Goal: Task Accomplishment & Management: Complete application form

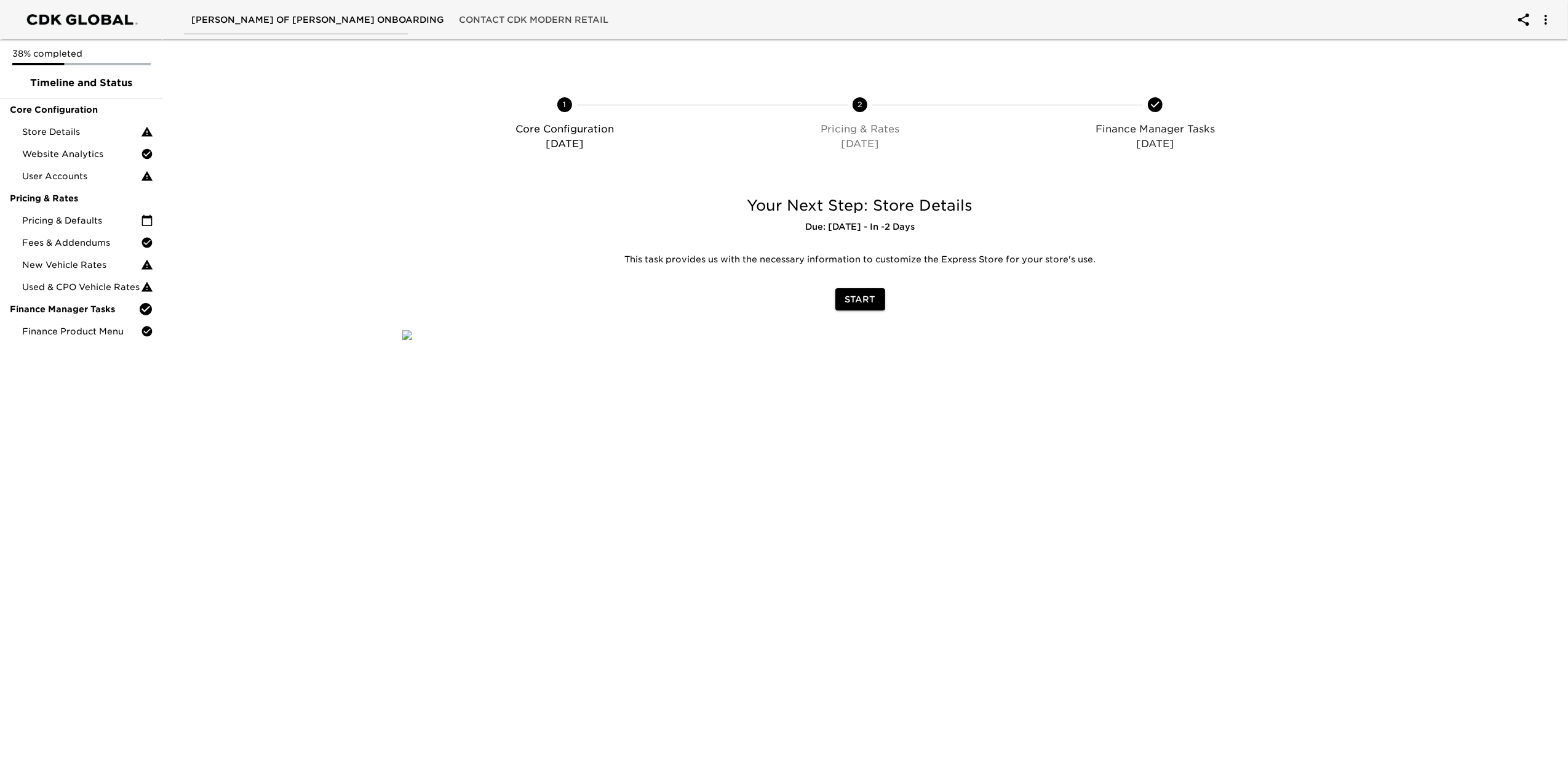
click at [876, 288] on button "Start" at bounding box center [860, 299] width 50 height 23
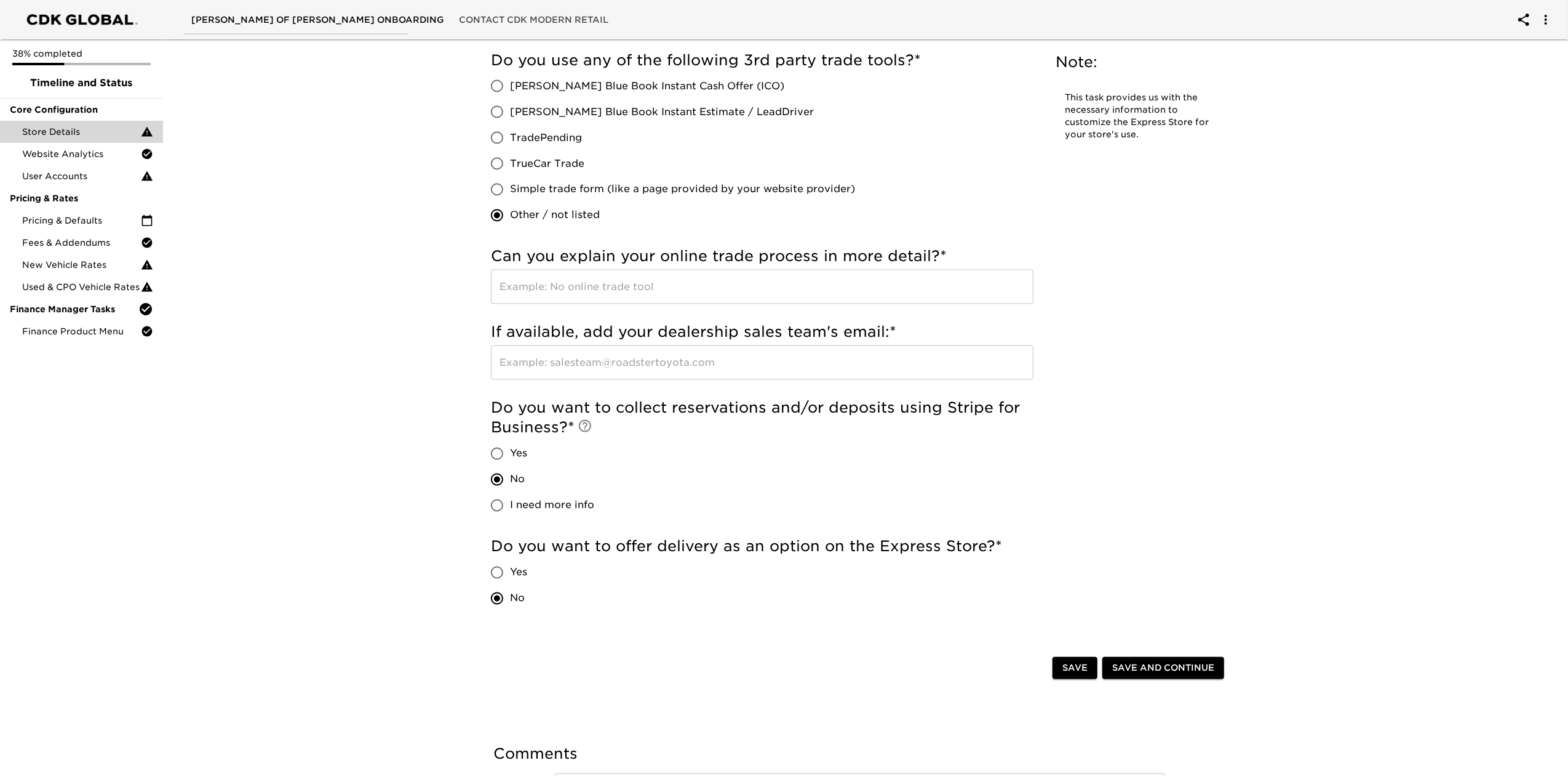
scroll to position [2216, 0]
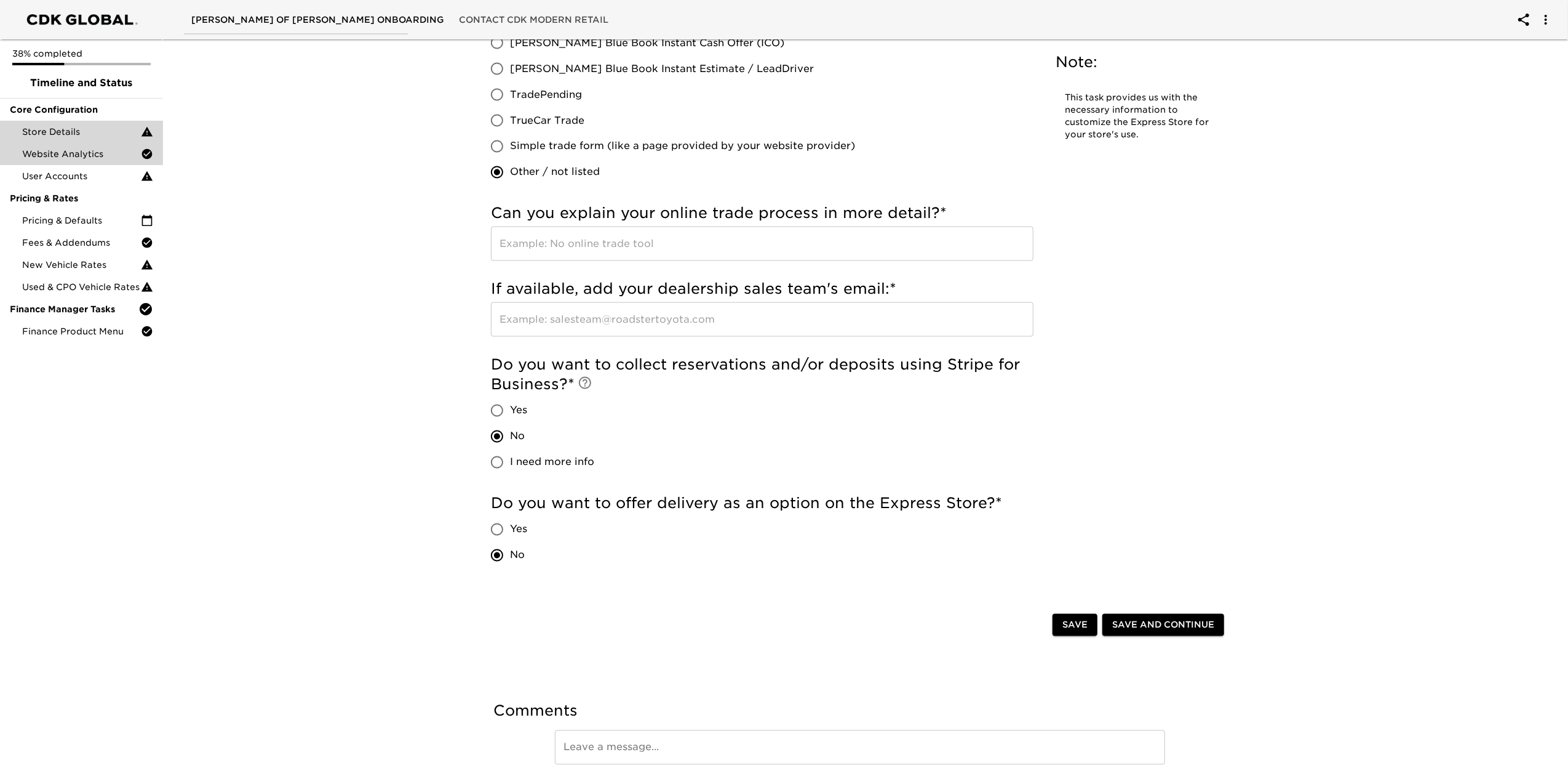
click at [55, 155] on span "Website Analytics" at bounding box center [81, 154] width 119 height 13
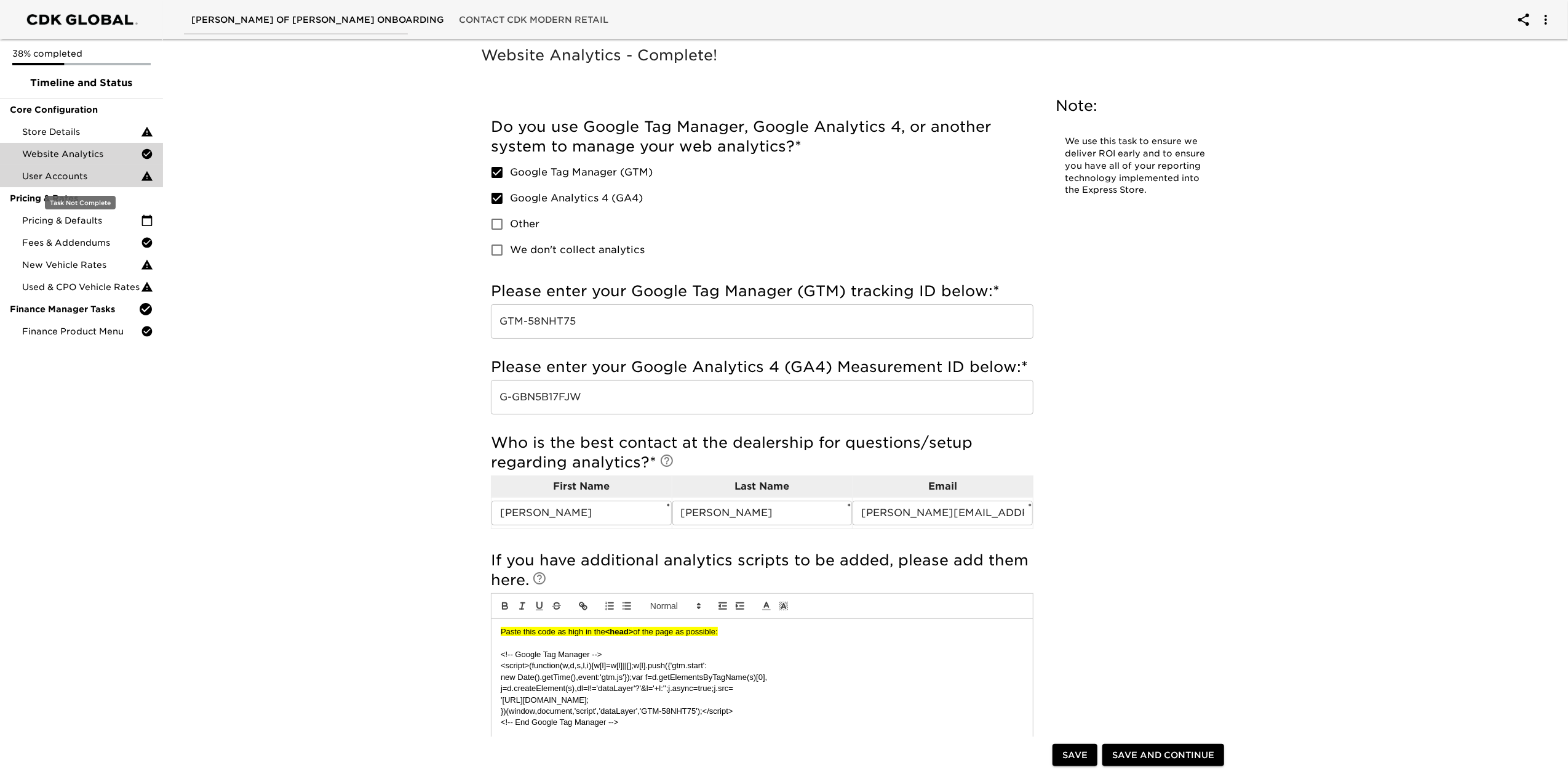
click at [64, 176] on span "User Accounts" at bounding box center [81, 176] width 119 height 13
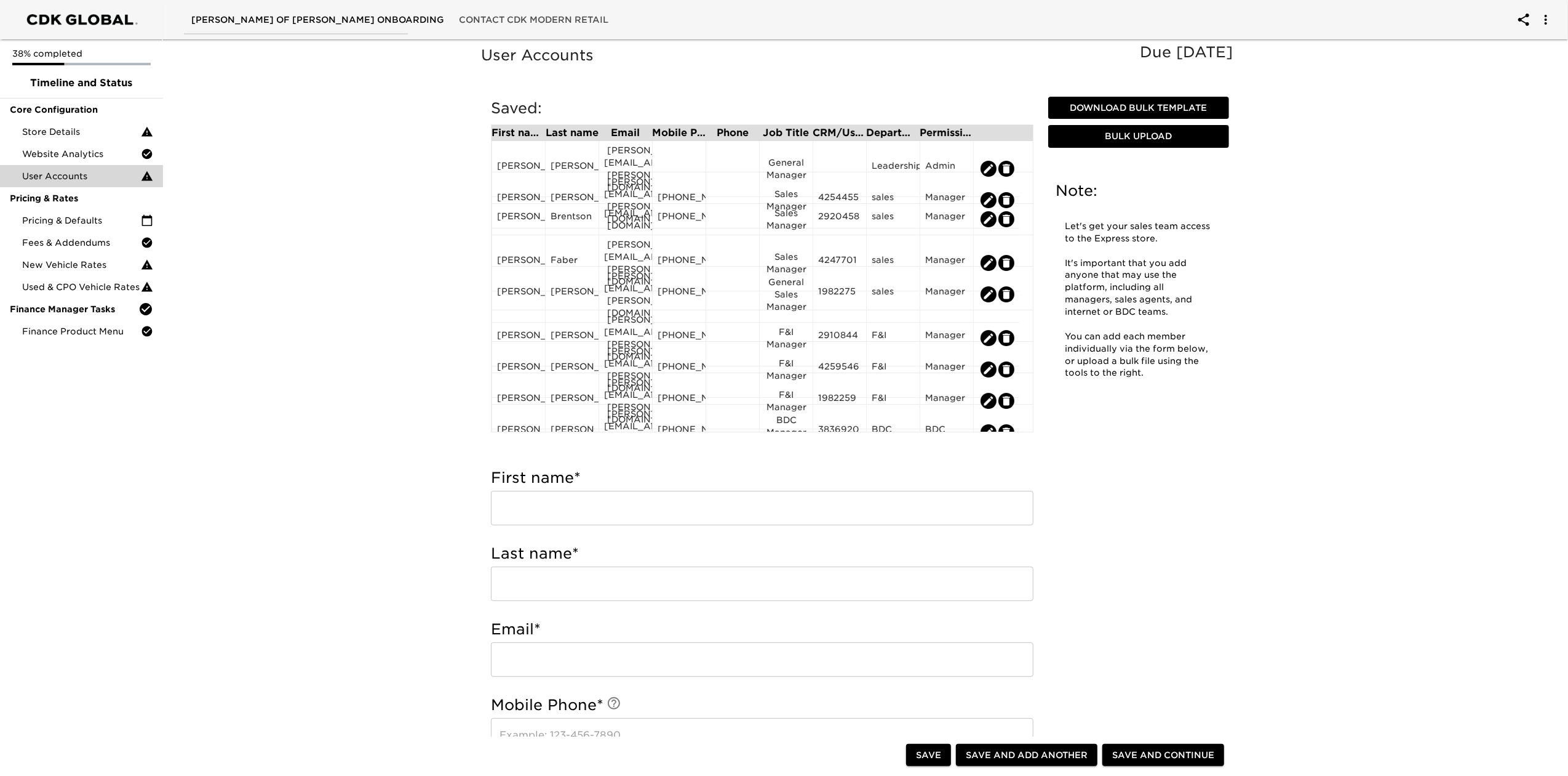
scroll to position [246, 0]
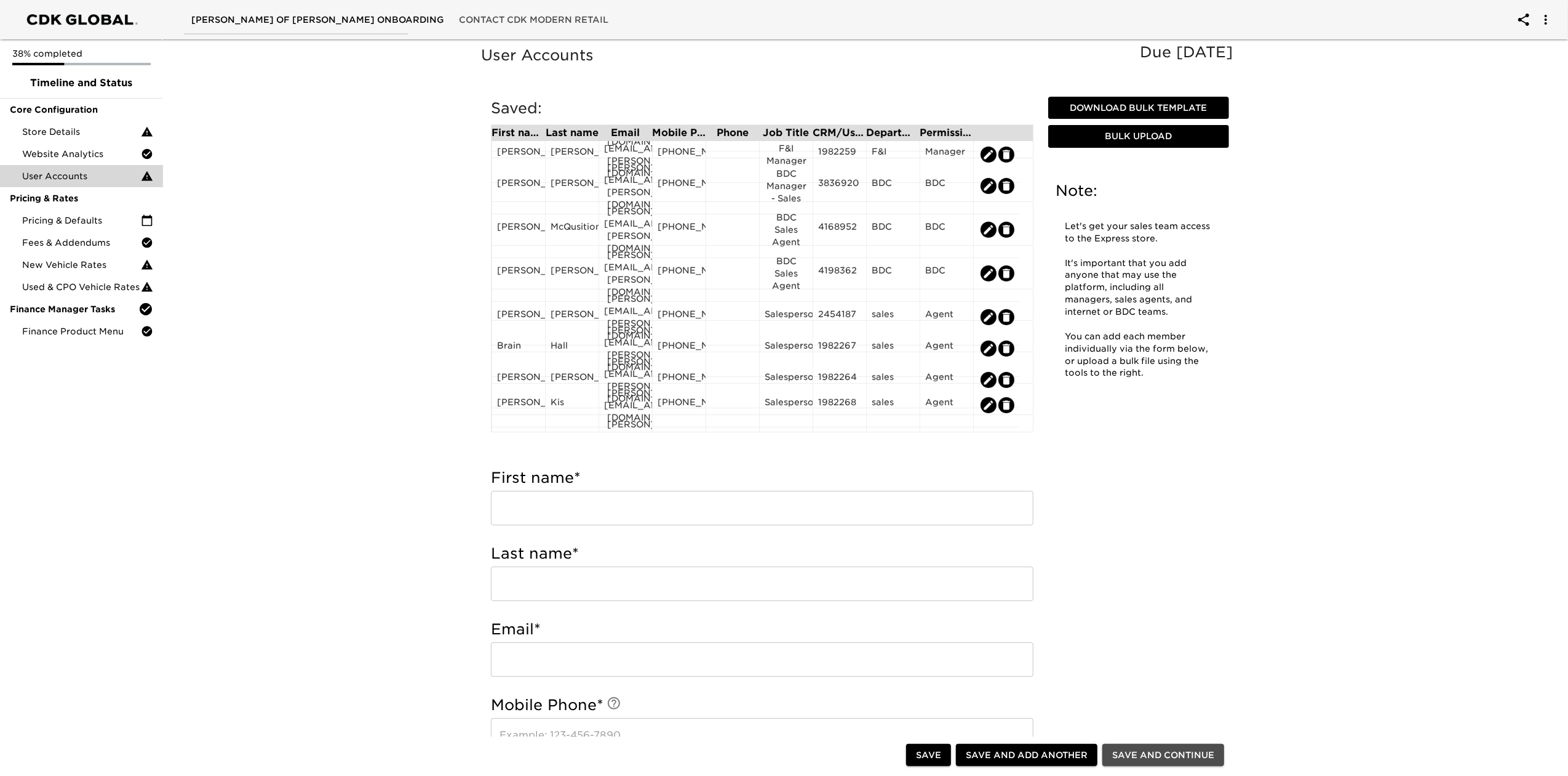
click at [1169, 755] on span "Save and Continue" at bounding box center [1163, 755] width 102 height 15
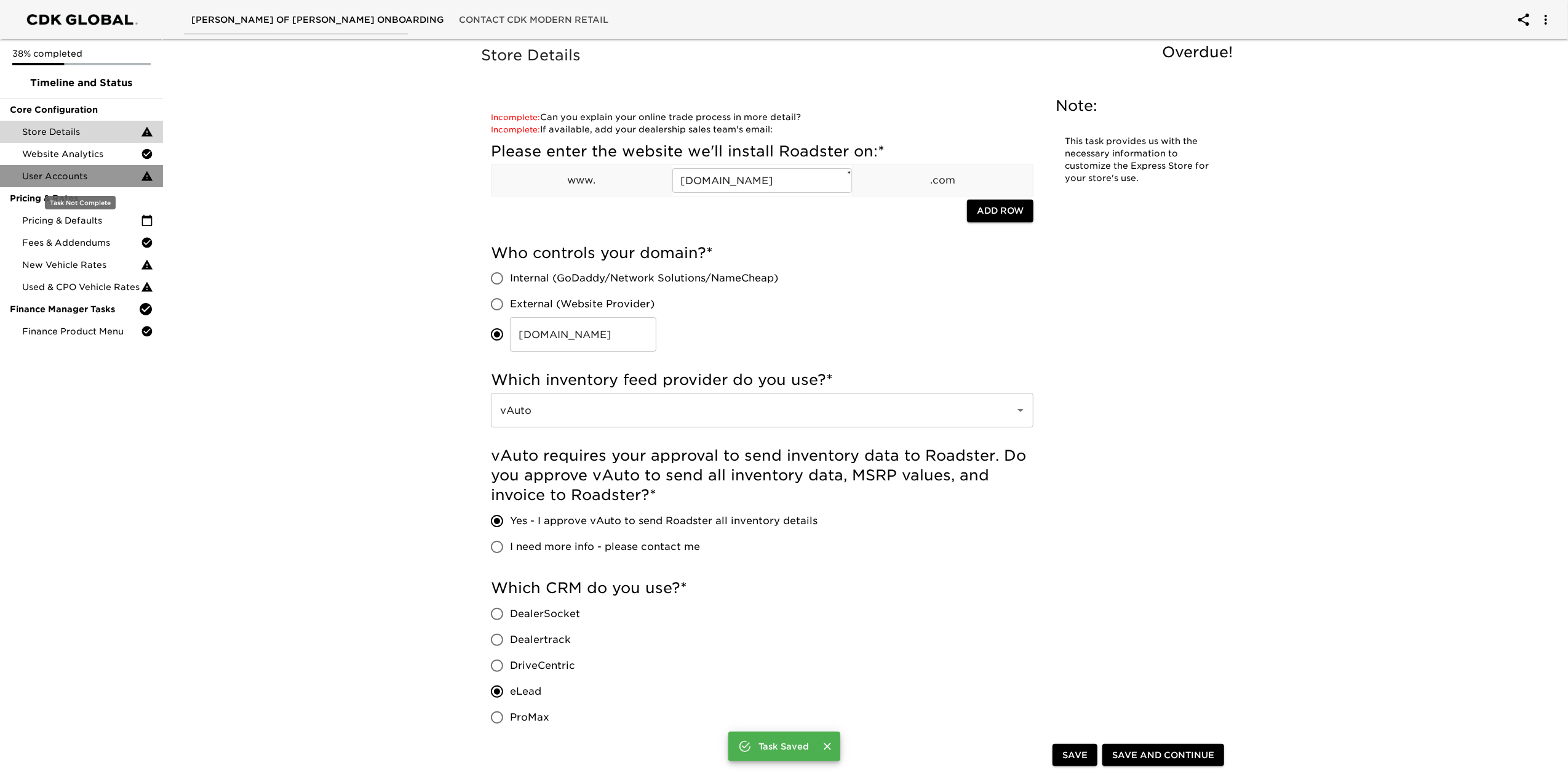
click at [81, 178] on span "User Accounts" at bounding box center [81, 176] width 119 height 13
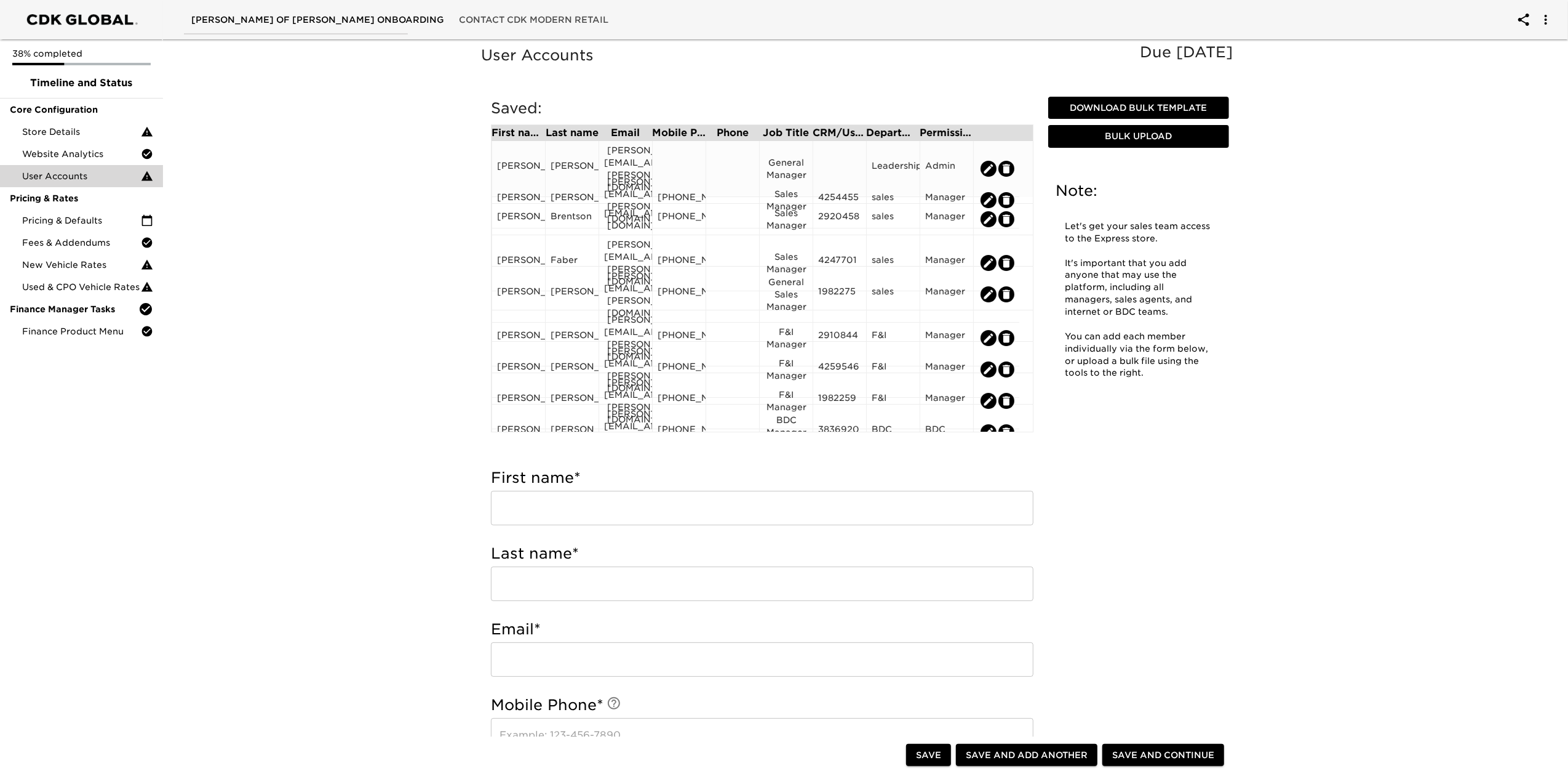
click at [672, 160] on div at bounding box center [679, 169] width 43 height 19
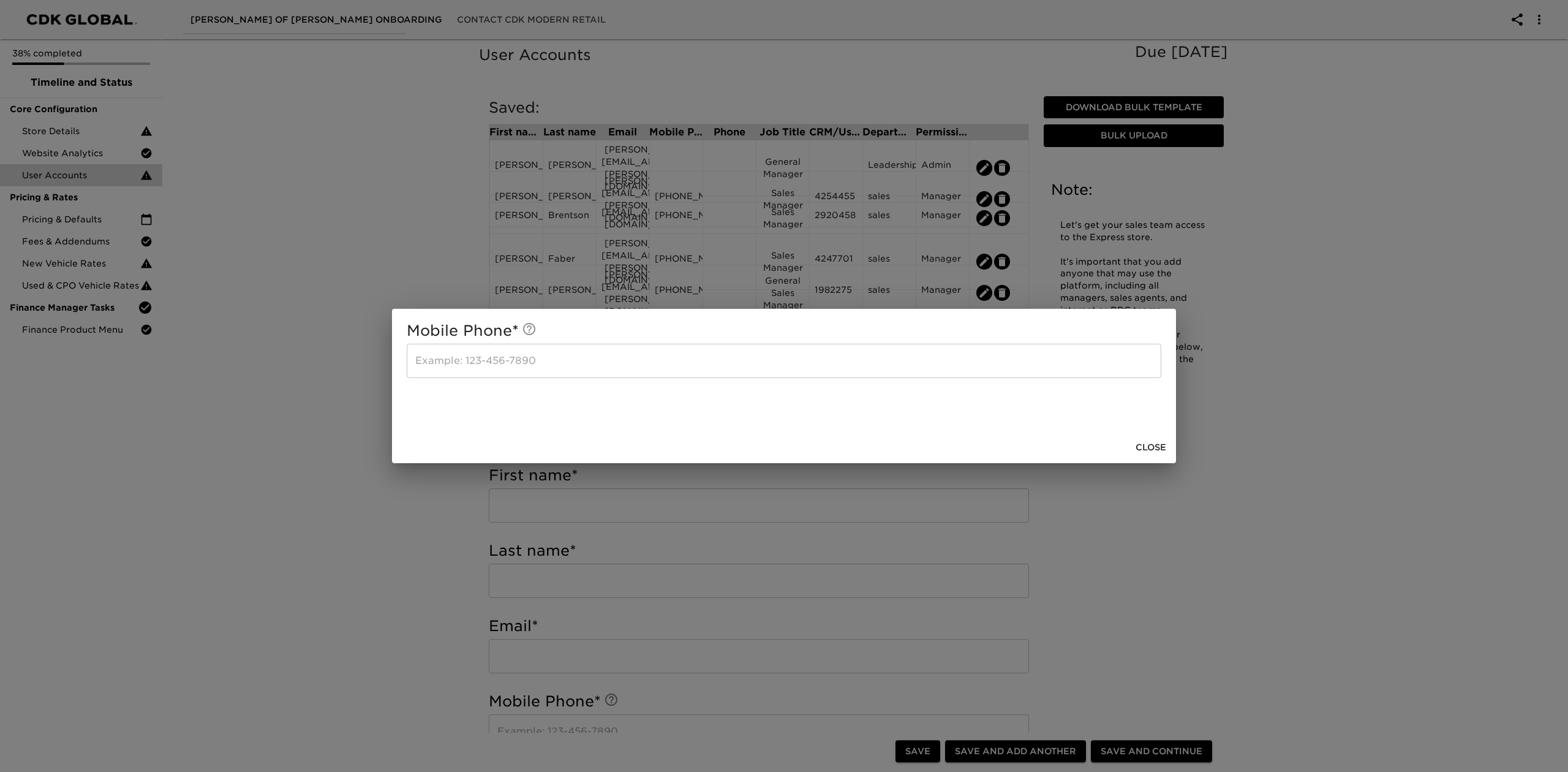
click at [1154, 444] on span "Close" at bounding box center [1151, 448] width 30 height 15
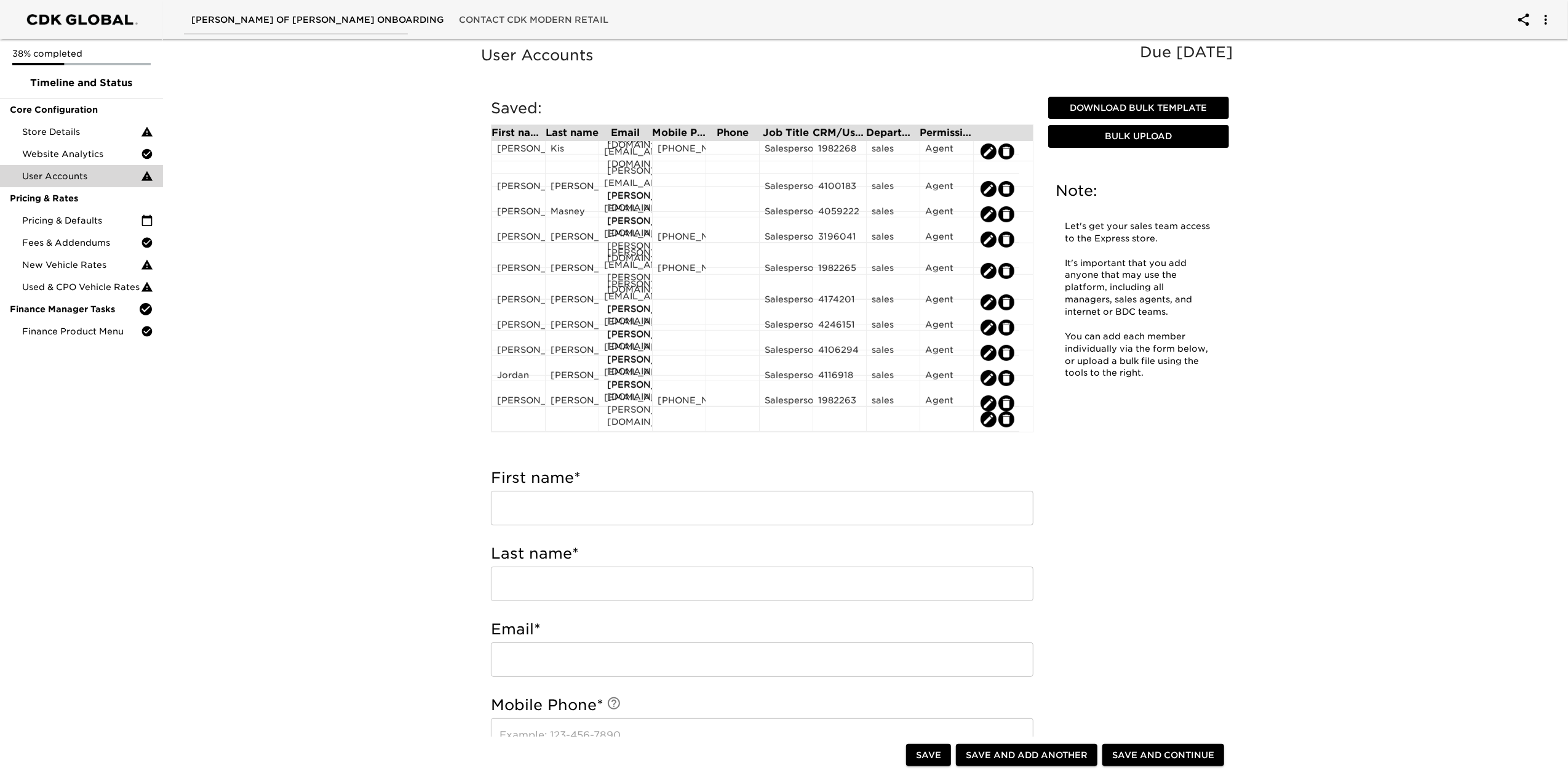
scroll to position [501, 0]
click at [1009, 419] on icon "edit" at bounding box center [1006, 418] width 8 height 9
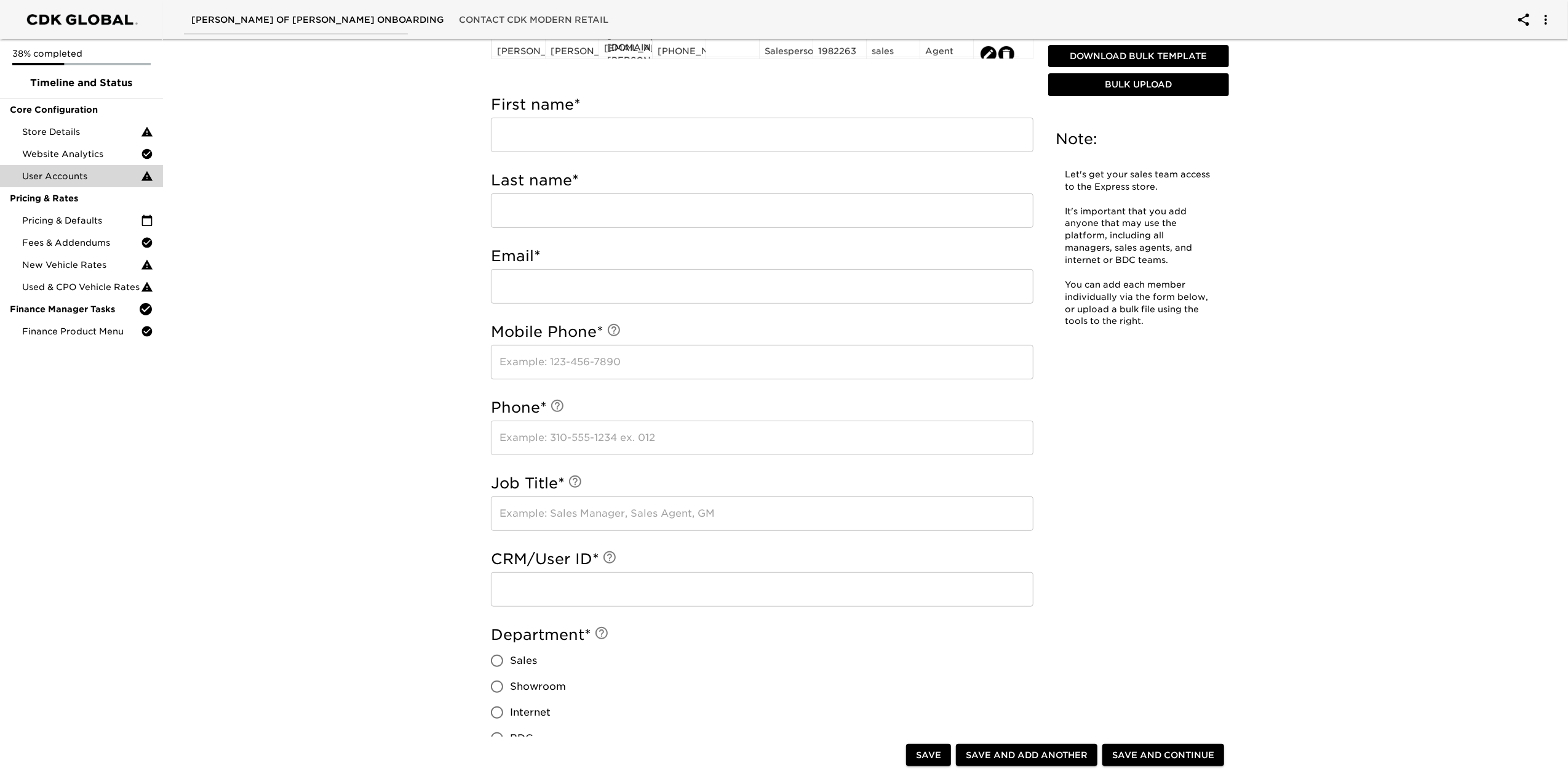
scroll to position [410, 0]
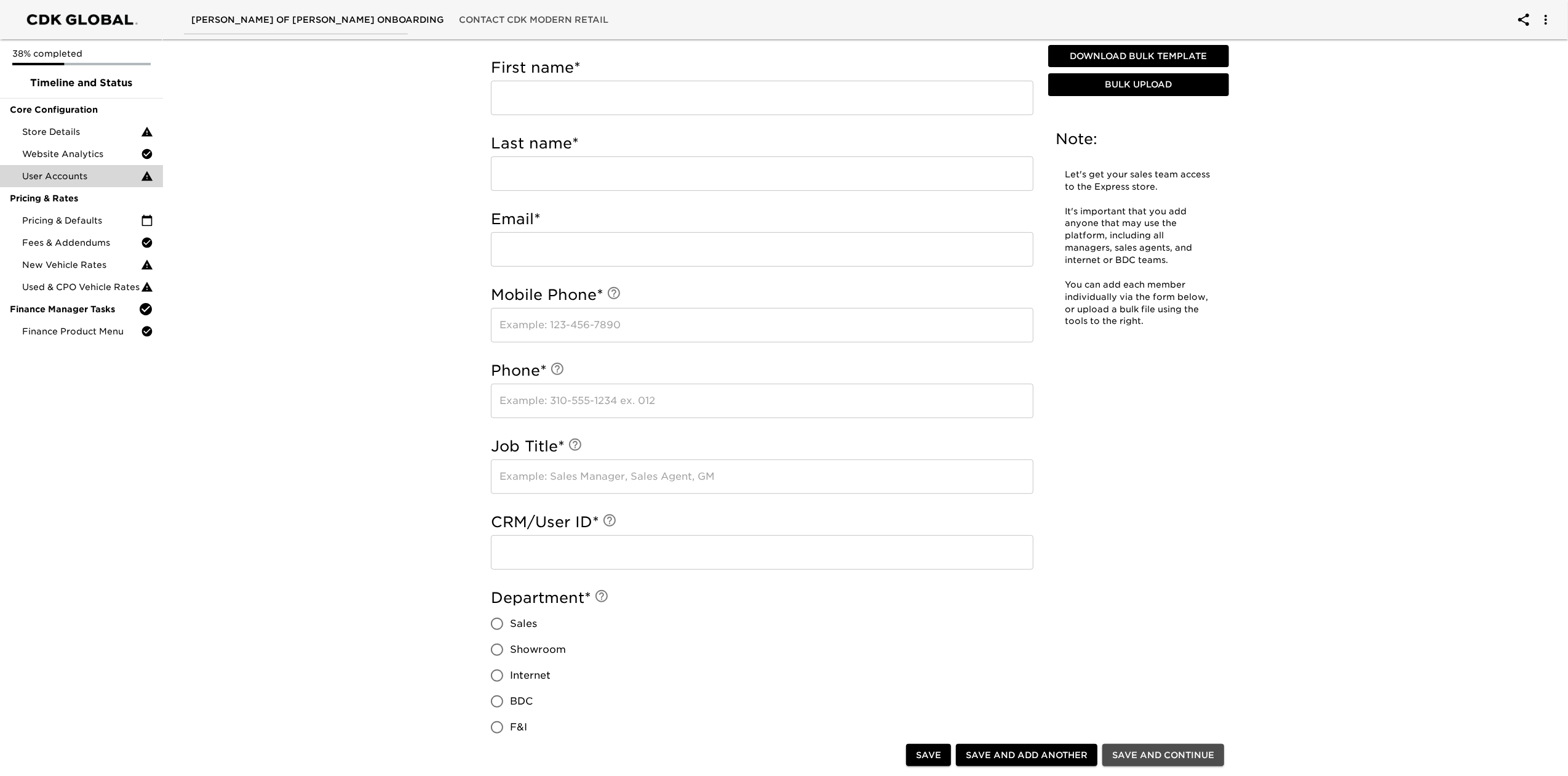
click at [1148, 756] on span "Save and Continue" at bounding box center [1163, 755] width 102 height 15
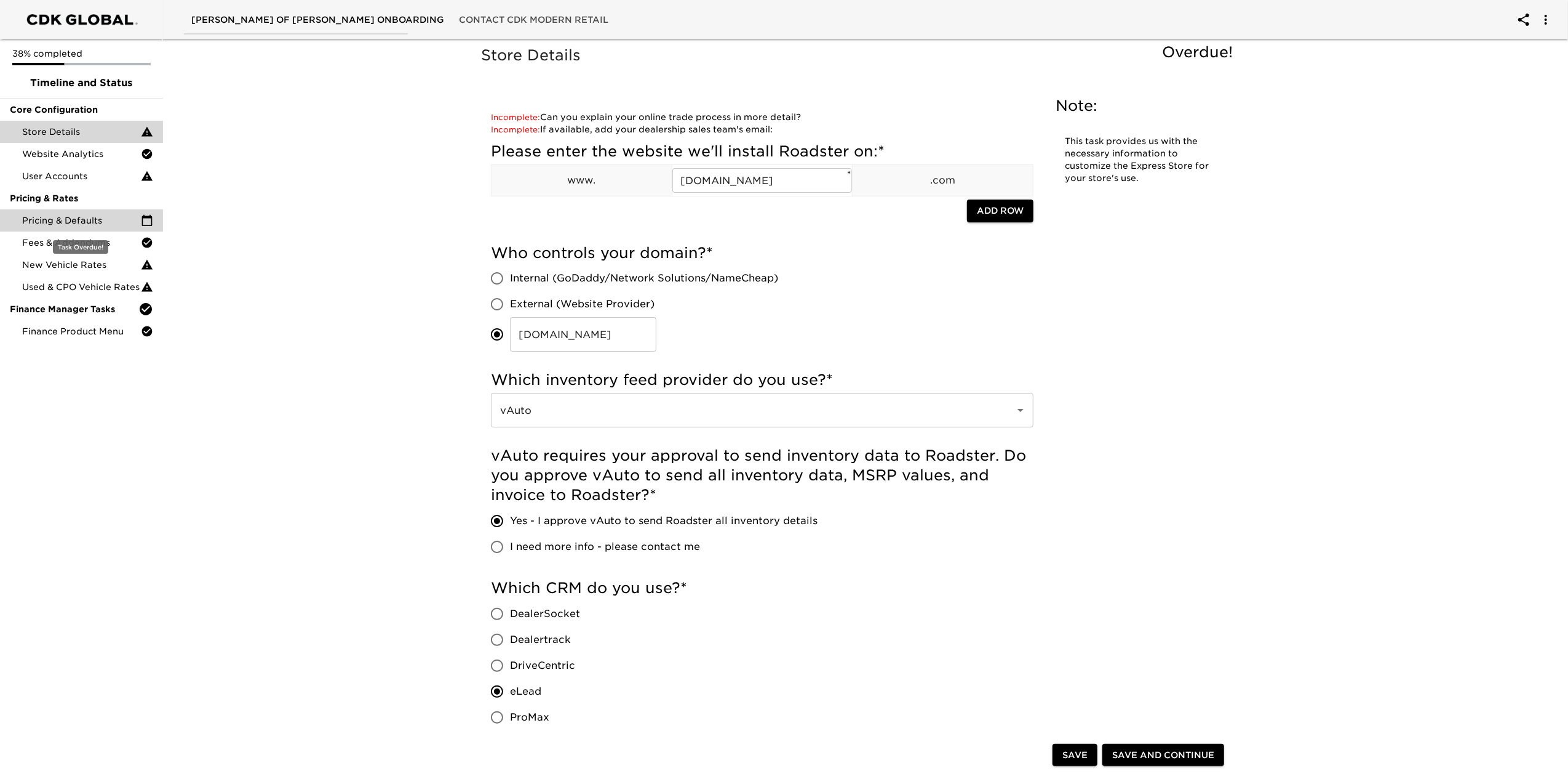
click at [98, 213] on div "Pricing & Defaults" at bounding box center [81, 221] width 163 height 22
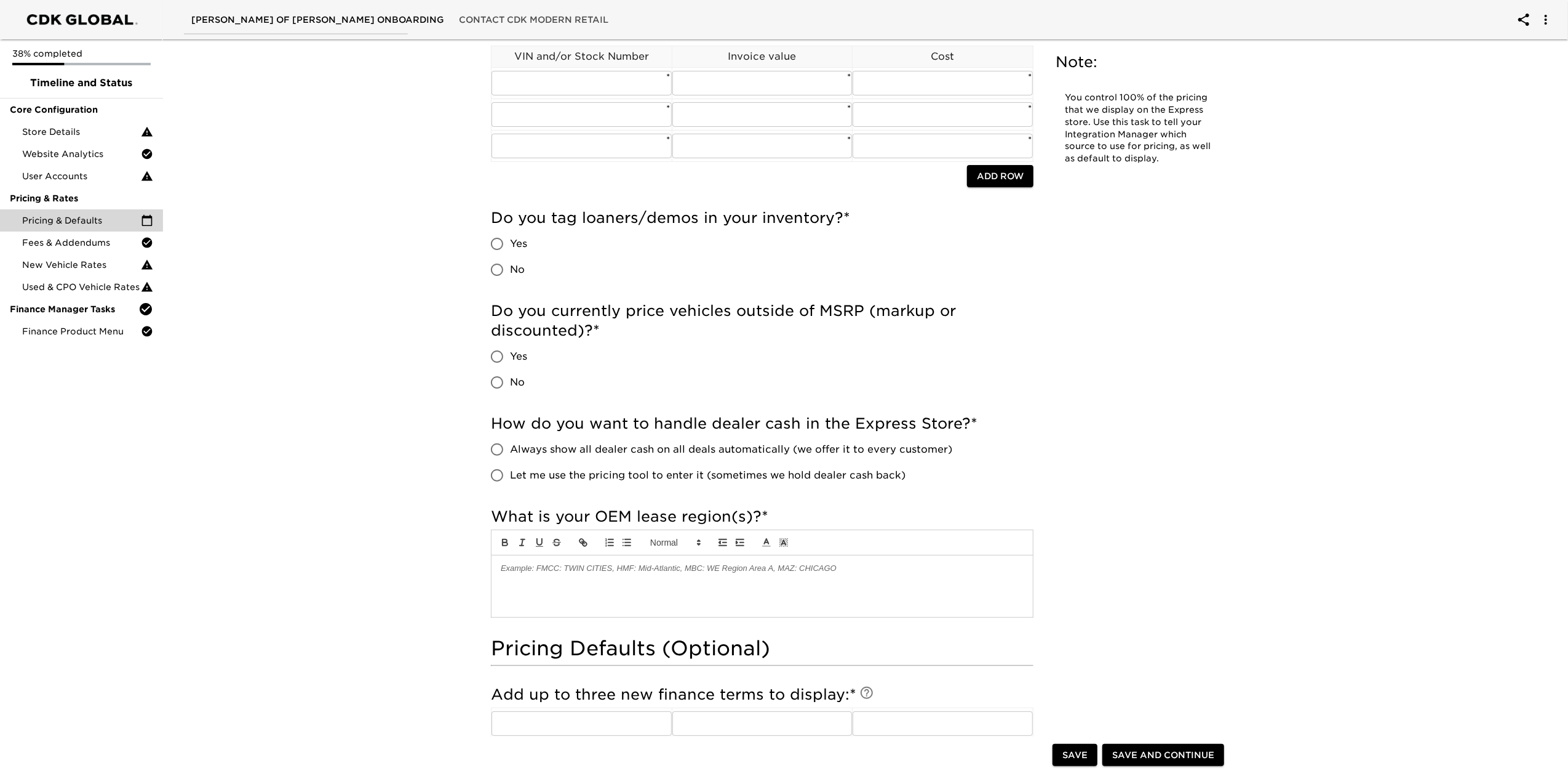
scroll to position [164, 0]
click at [502, 380] on input "No" at bounding box center [497, 381] width 25 height 25
radio input "true"
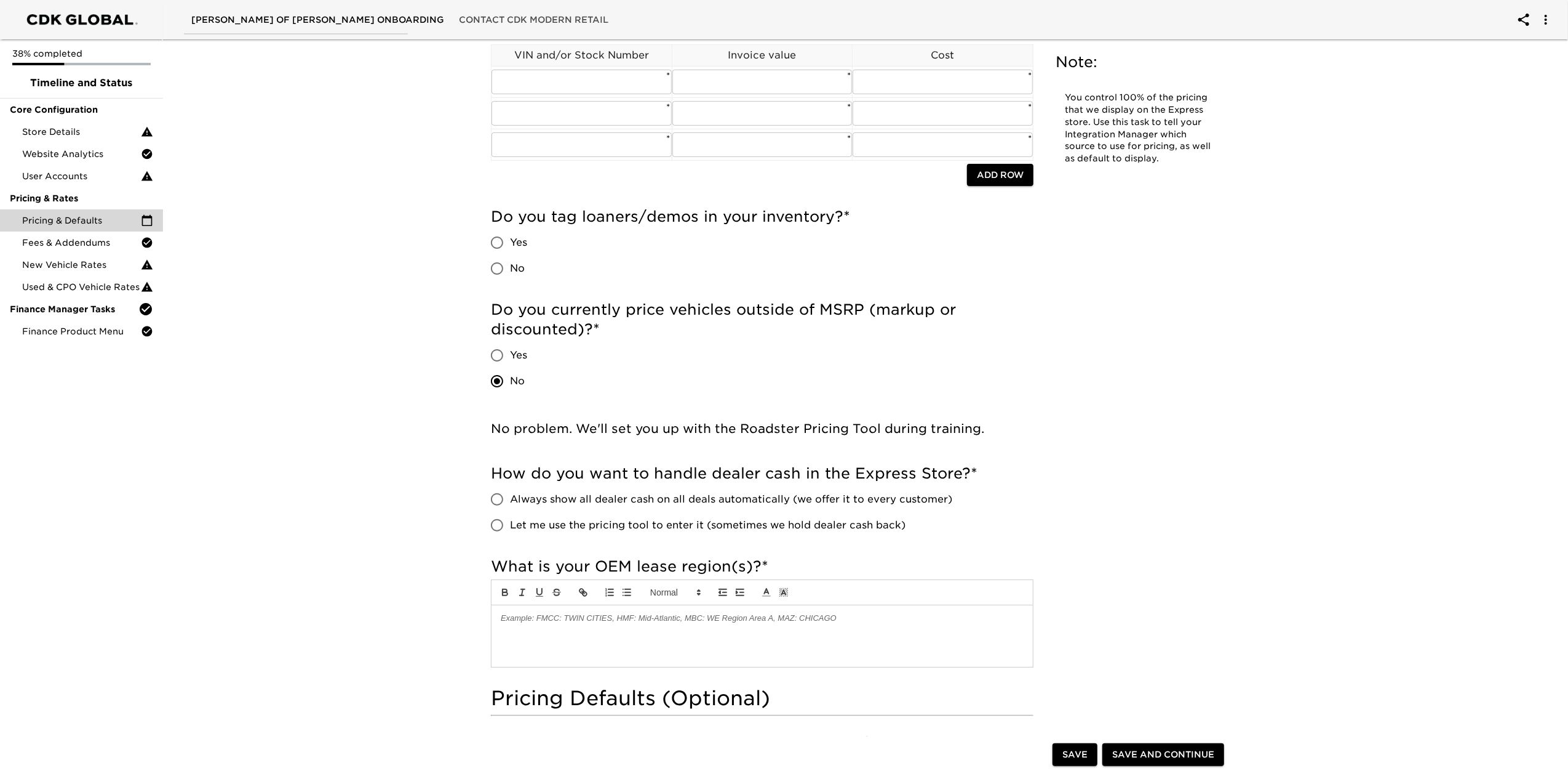
scroll to position [328, 0]
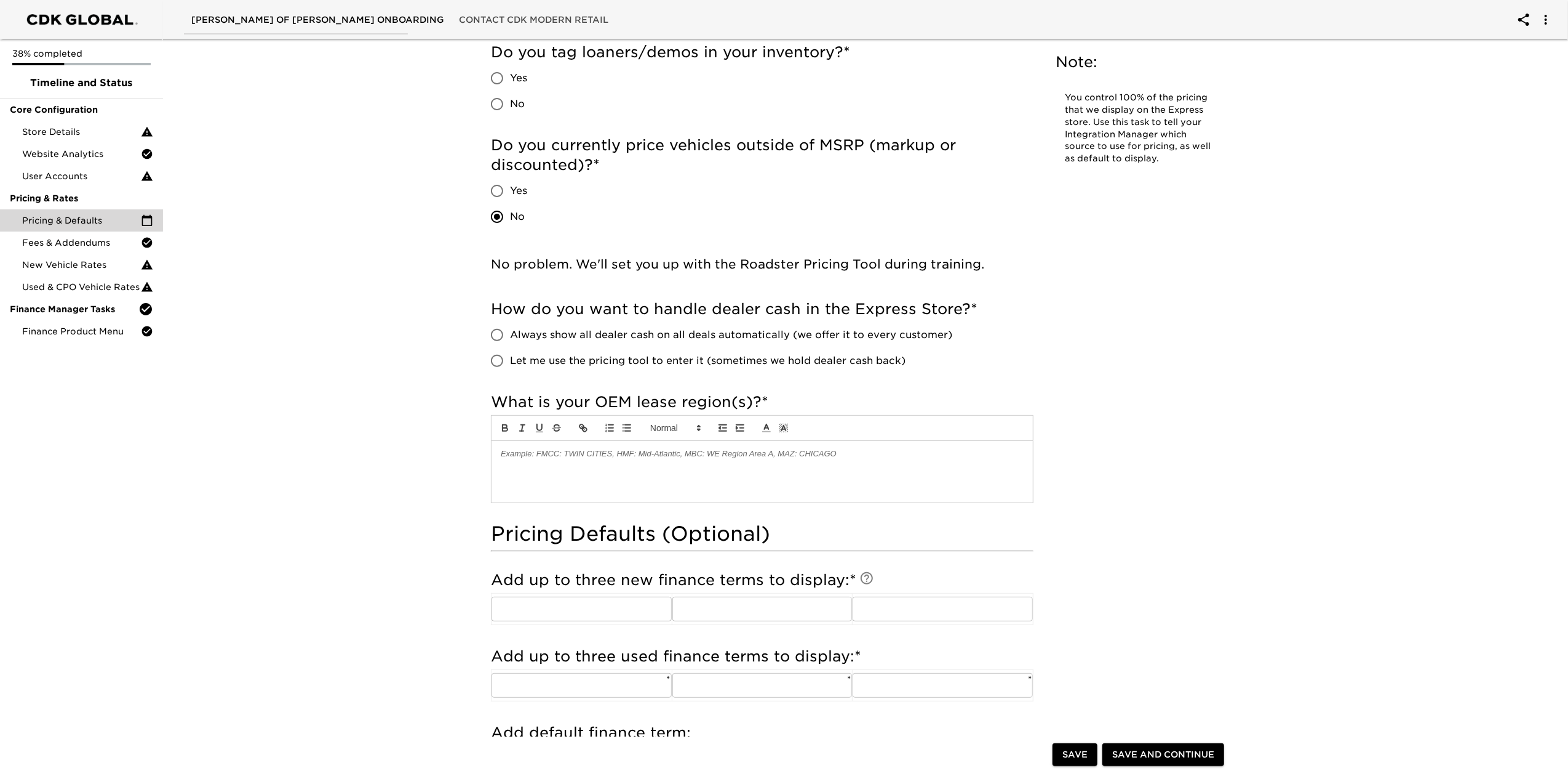
click at [558, 358] on span "Let me use the pricing tool to enter it (sometimes we hold dealer cash back)" at bounding box center [708, 360] width 395 height 14
click at [510, 358] on input "Let me use the pricing tool to enter it (sometimes we hold dealer cash back)" at bounding box center [497, 361] width 25 height 25
radio input "true"
click at [567, 458] on p at bounding box center [762, 453] width 523 height 11
click at [343, 558] on div "Pricing & Defaults Overdue! Note: You control 100% of the pricing that we displ…" at bounding box center [860, 642] width 1410 height 1871
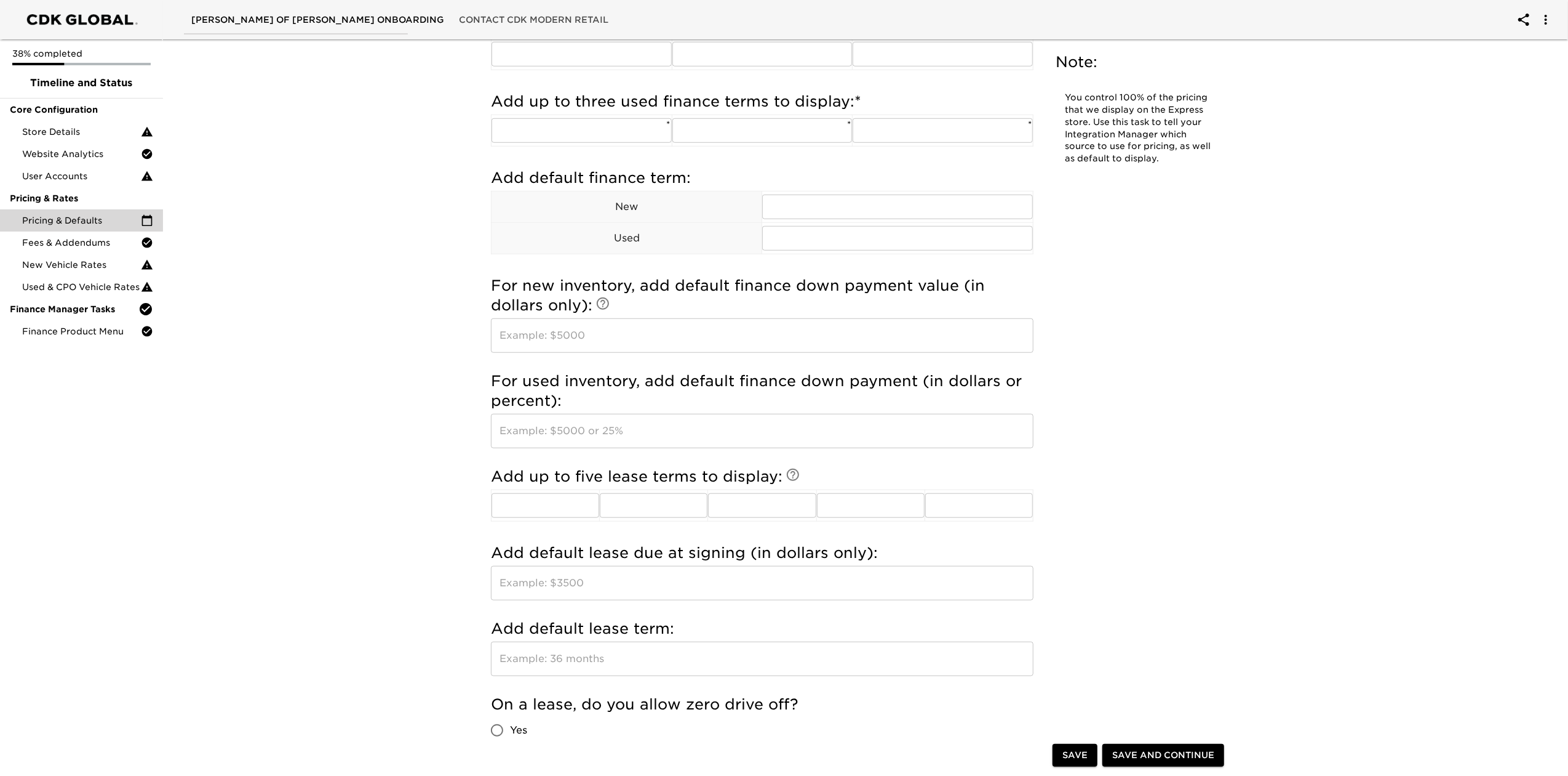
scroll to position [903, 0]
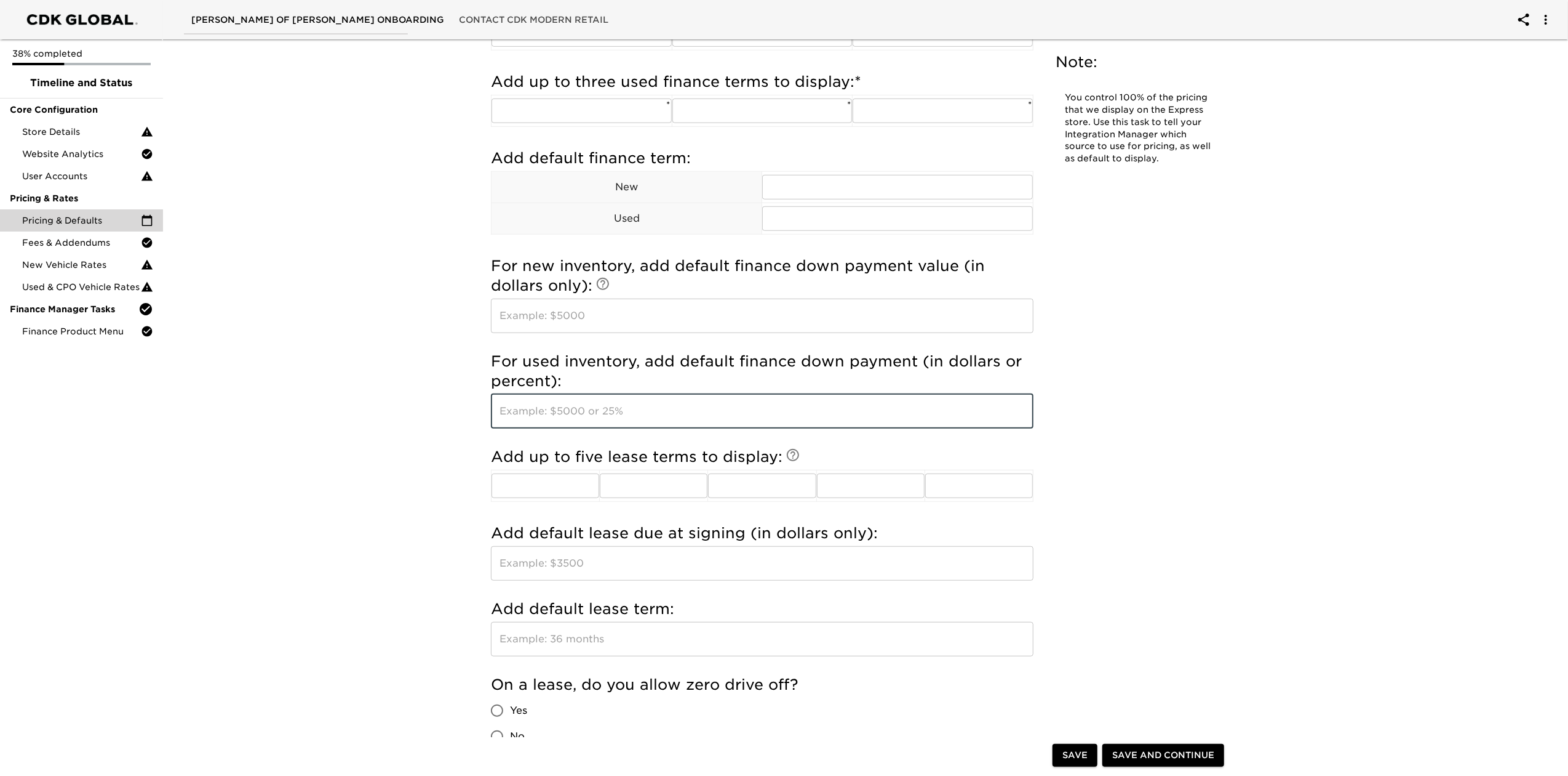
click at [556, 411] on input "text" at bounding box center [762, 411] width 542 height 35
type input "10%"
click at [584, 312] on input "text" at bounding box center [762, 316] width 542 height 35
type input "2"
type input "15%"
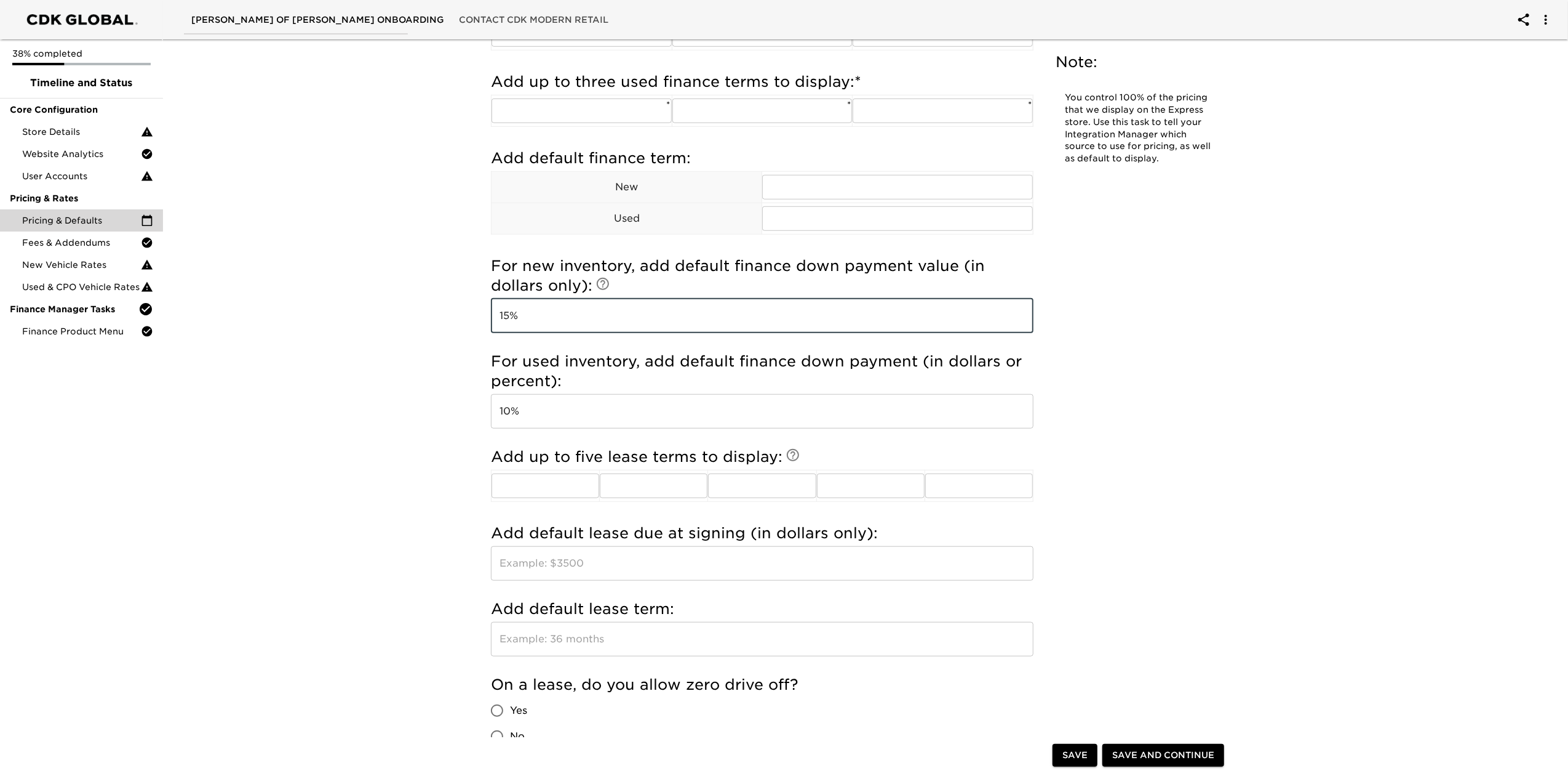
click at [386, 486] on div "Pricing & Defaults Overdue! Note: You control 100% of the pricing that we displ…" at bounding box center [860, 68] width 1410 height 1871
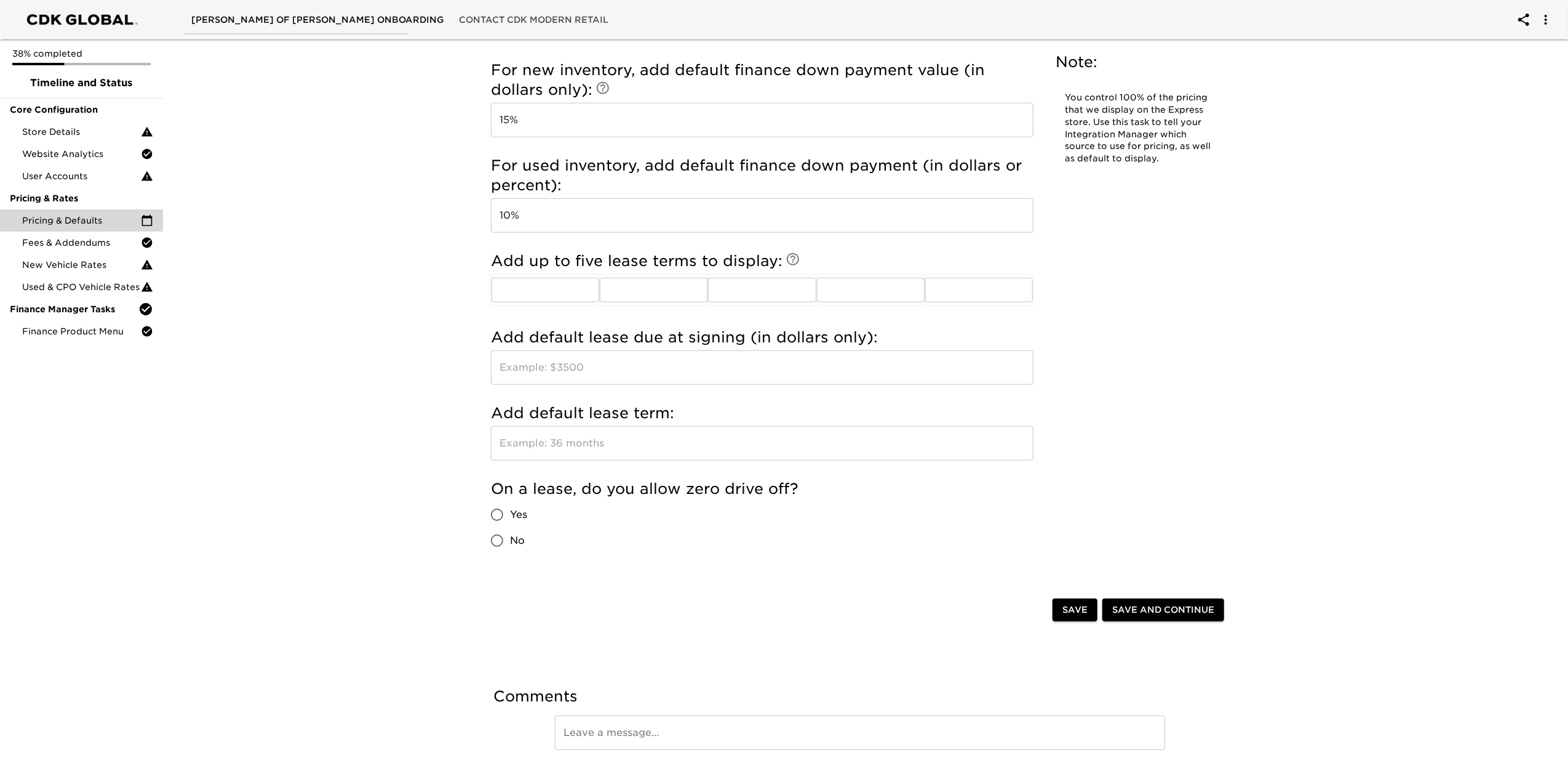
scroll to position [1133, 0]
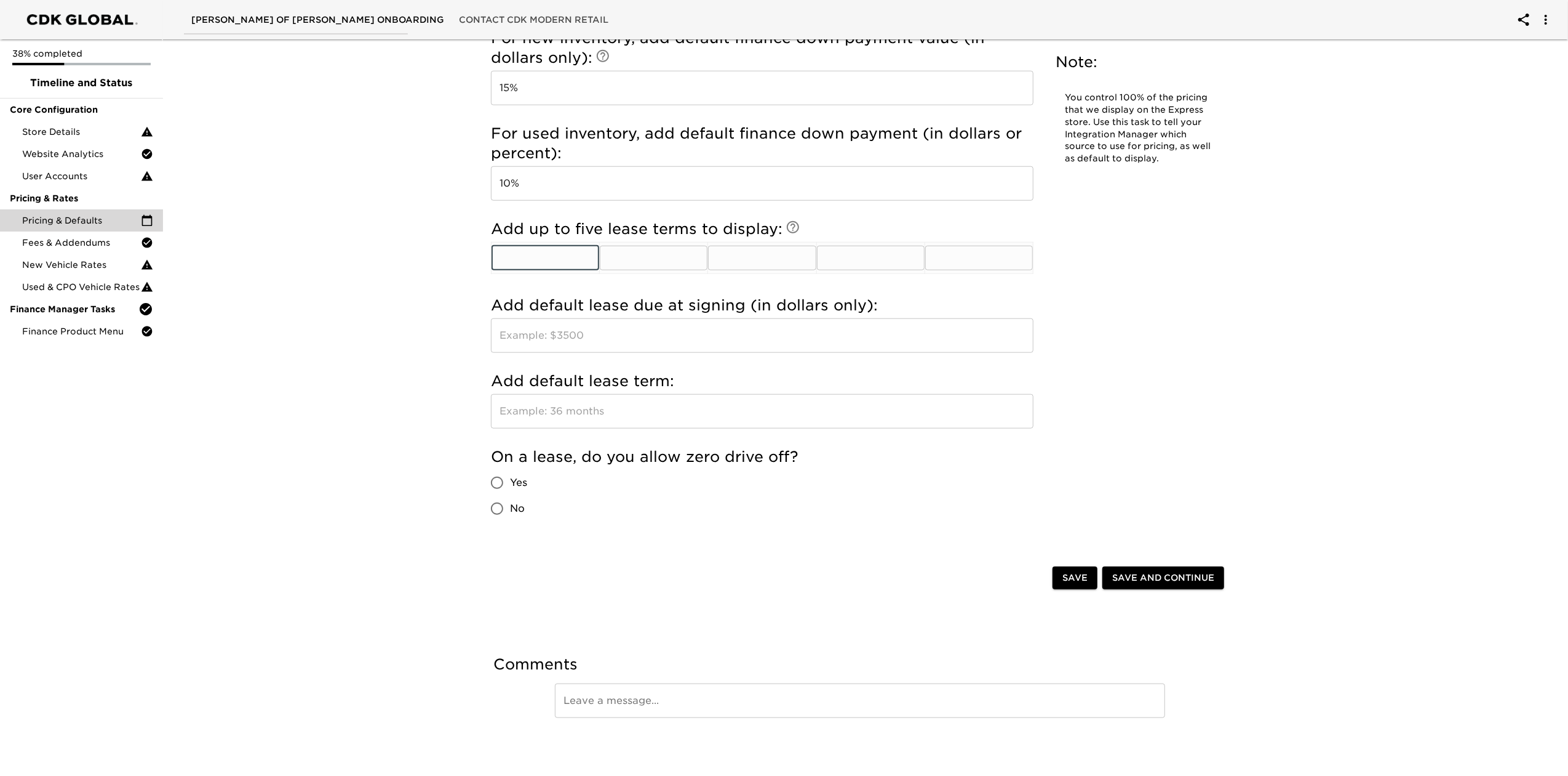
click at [582, 257] on input "text" at bounding box center [545, 257] width 108 height 25
type input "24"
type input "2"
type input "36"
type input "39"
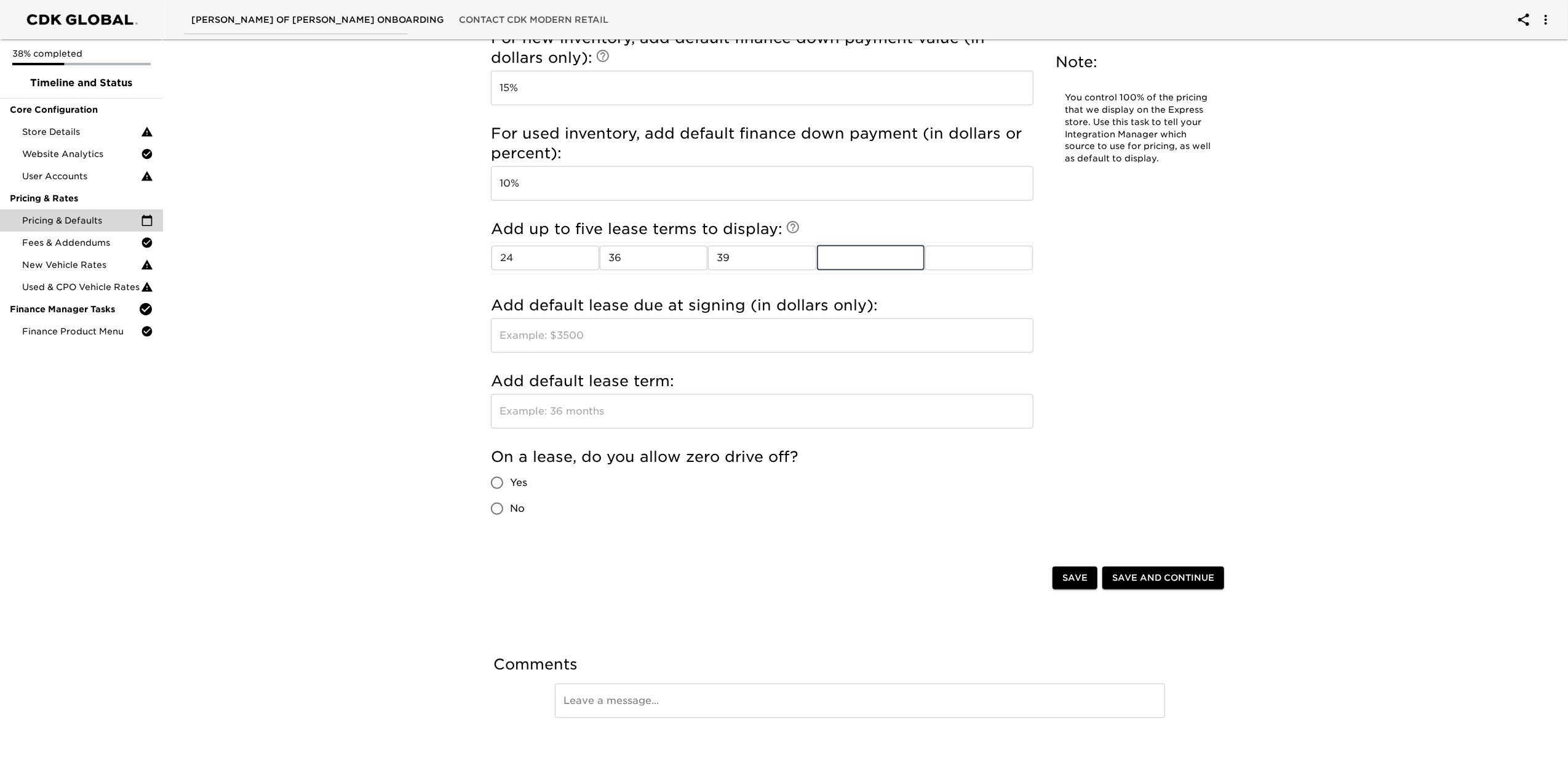
click at [508, 481] on input "Yes" at bounding box center [497, 482] width 25 height 25
radio input "true"
click at [1140, 579] on span "Save and Continue" at bounding box center [1163, 577] width 102 height 15
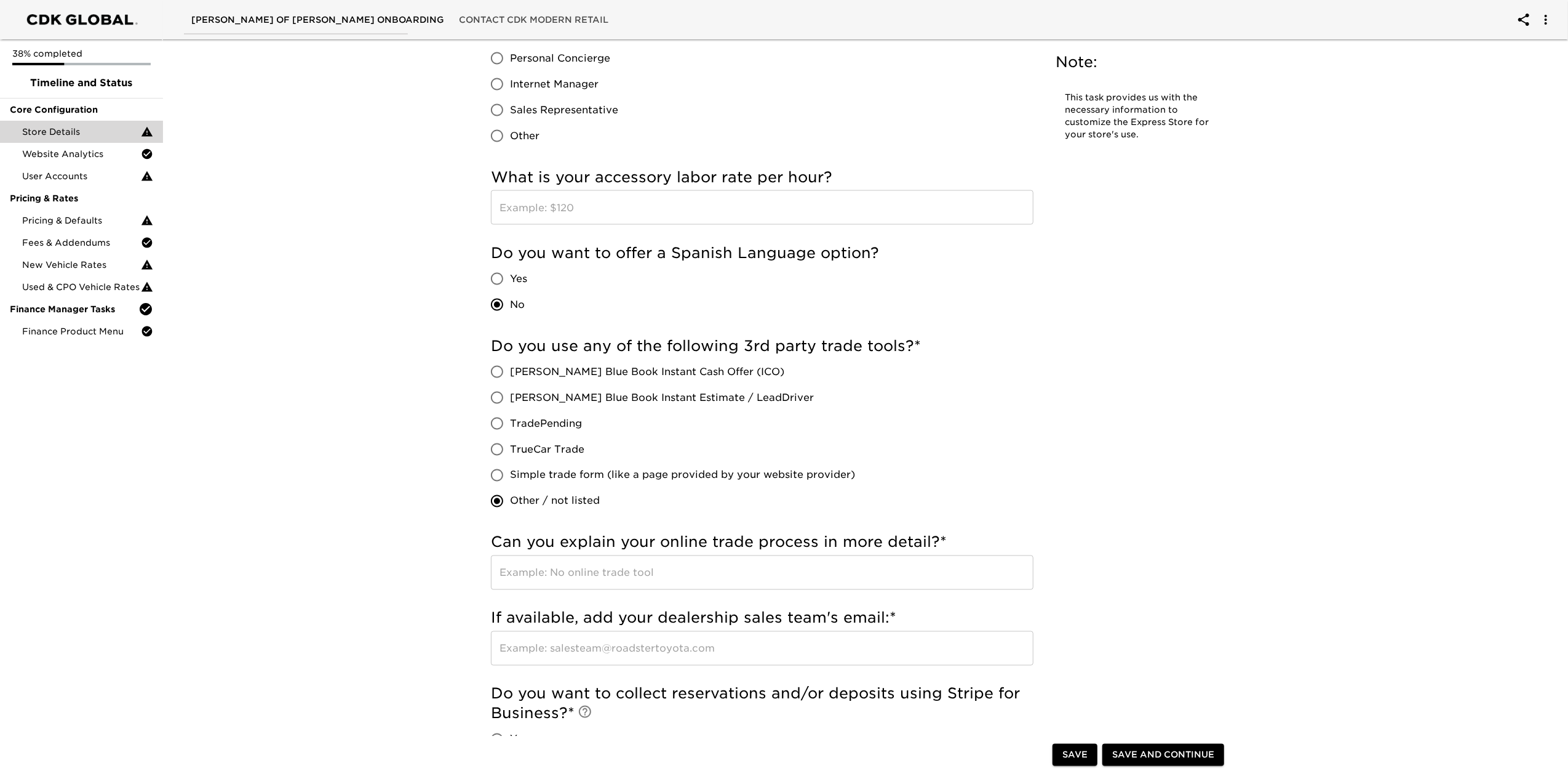
scroll to position [2216, 0]
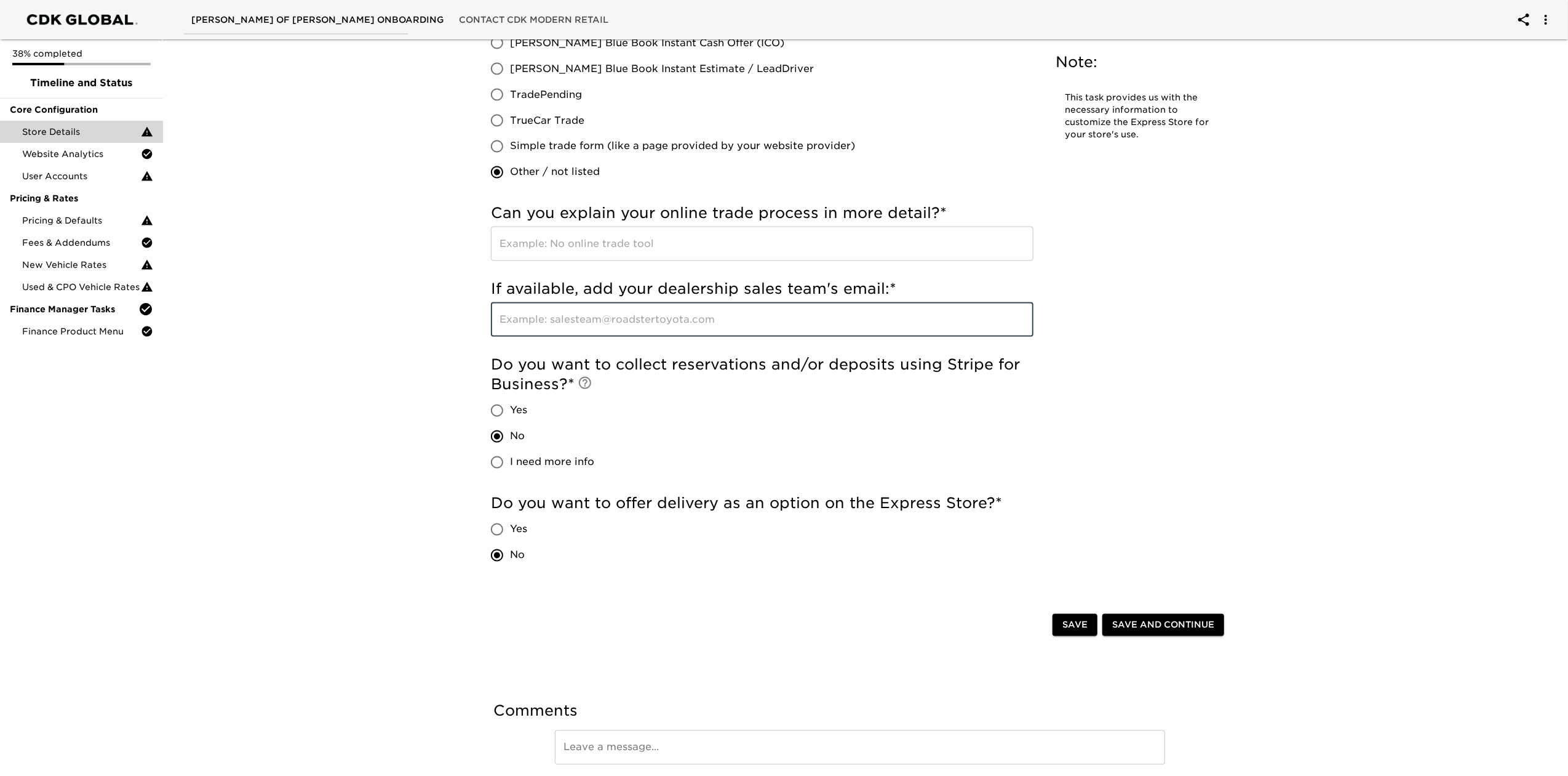
click at [607, 326] on input "text" at bounding box center [762, 319] width 542 height 35
type input "none"
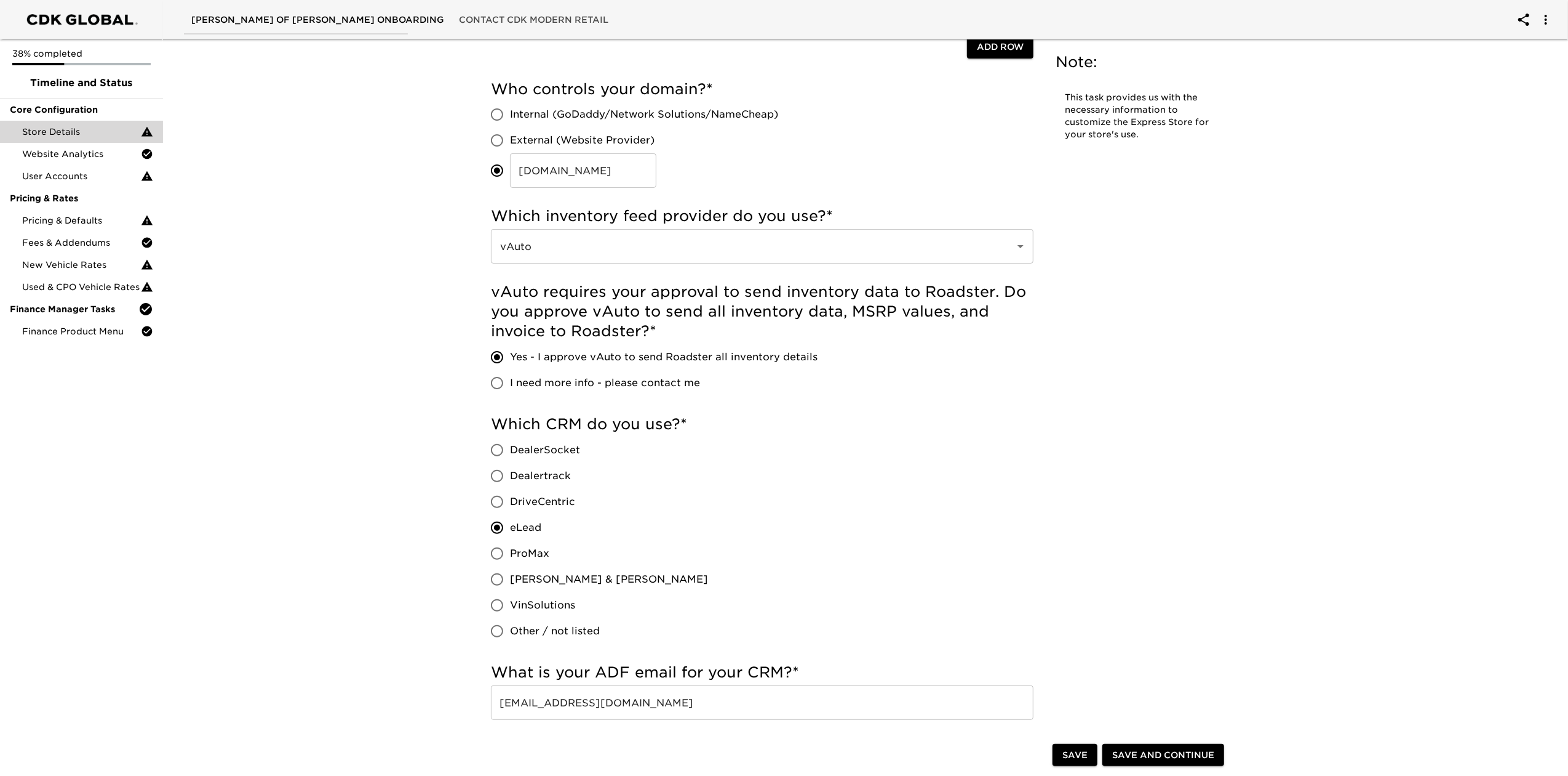
scroll to position [0, 0]
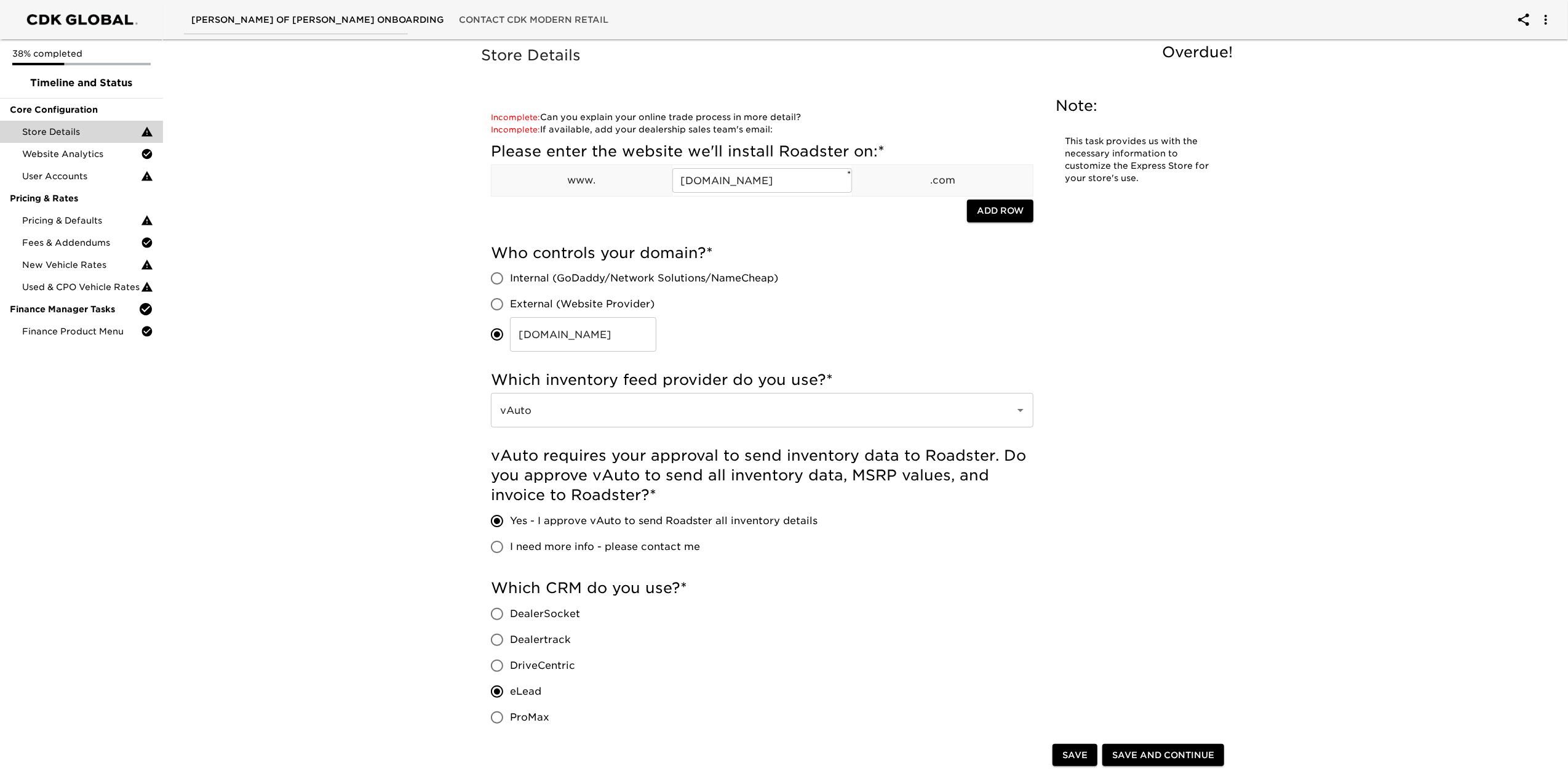
click at [1071, 753] on span "Save" at bounding box center [1075, 755] width 25 height 15
